Goal: Entertainment & Leisure: Consume media (video, audio)

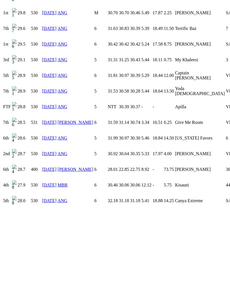
scroll to position [395, 0]
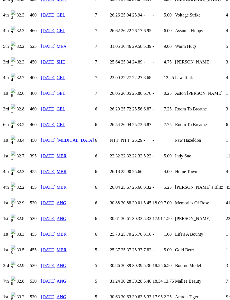
scroll to position [565, 0]
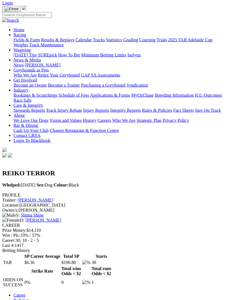
scroll to position [0, 0]
